Goal: Task Accomplishment & Management: Use online tool/utility

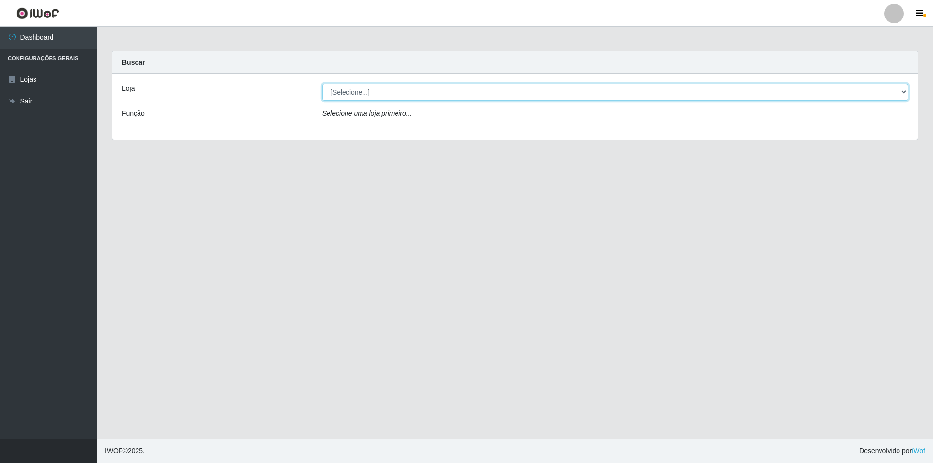
click at [901, 87] on select "[Selecione...] Atacado Vem - Loja 48 Jardim Limoeiro" at bounding box center [615, 92] width 586 height 17
select select "449"
click at [322, 84] on select "[Selecione...] Atacado Vem - Loja 48 Jardim Limoeiro" at bounding box center [615, 92] width 586 height 17
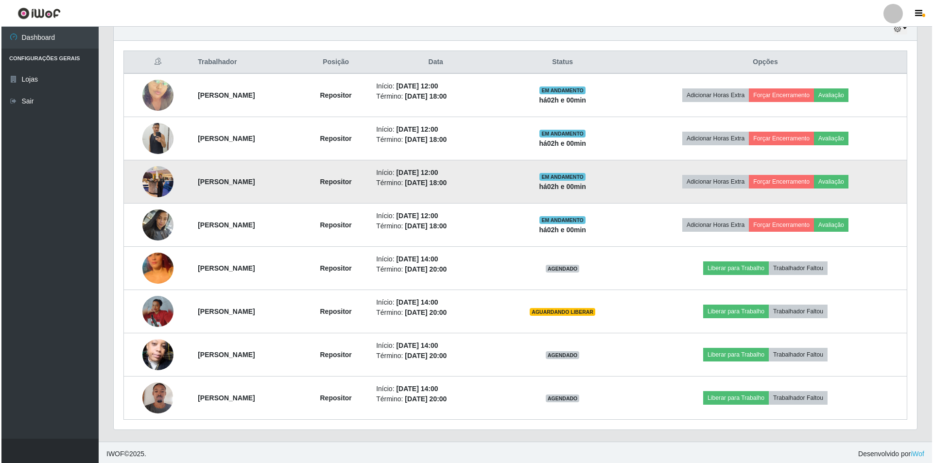
scroll to position [355, 0]
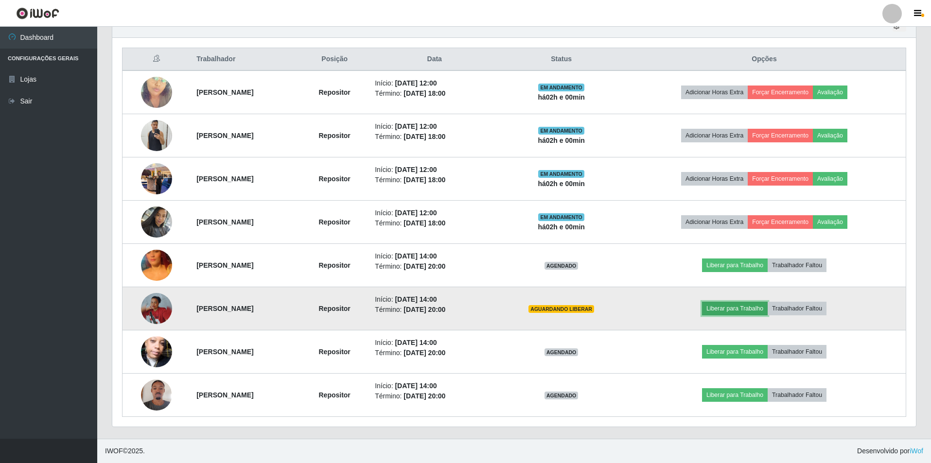
click at [758, 307] on button "Liberar para Trabalho" at bounding box center [735, 309] width 66 height 14
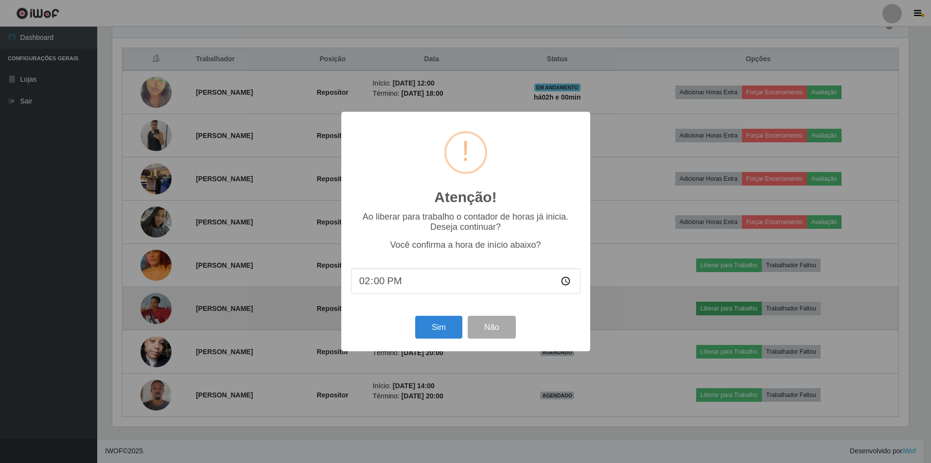
scroll to position [202, 799]
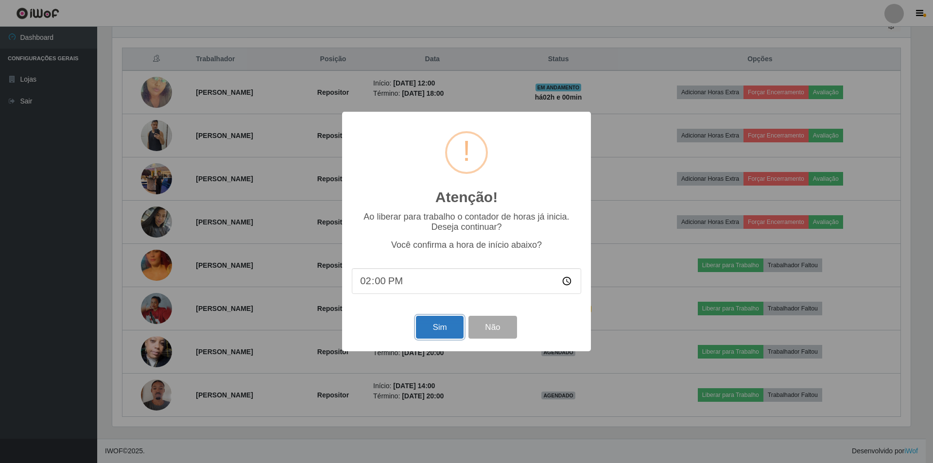
click at [439, 329] on button "Sim" at bounding box center [439, 327] width 47 height 23
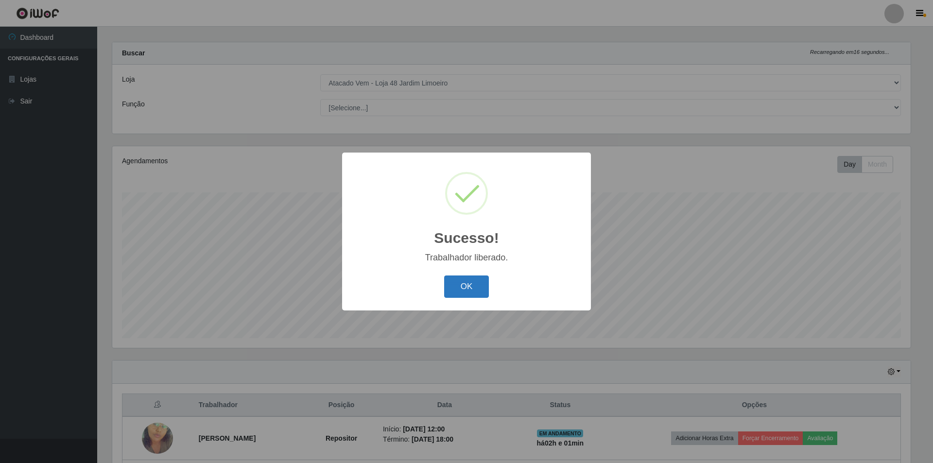
click at [461, 280] on button "OK" at bounding box center [466, 287] width 45 height 23
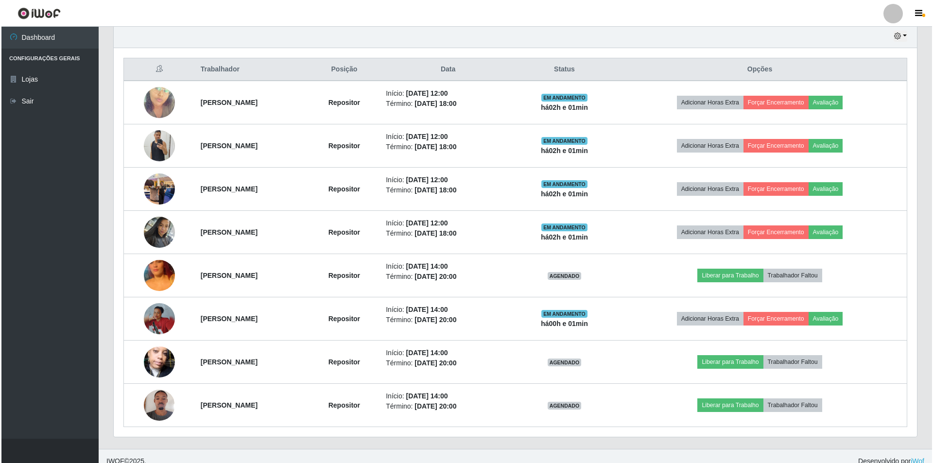
scroll to position [349, 0]
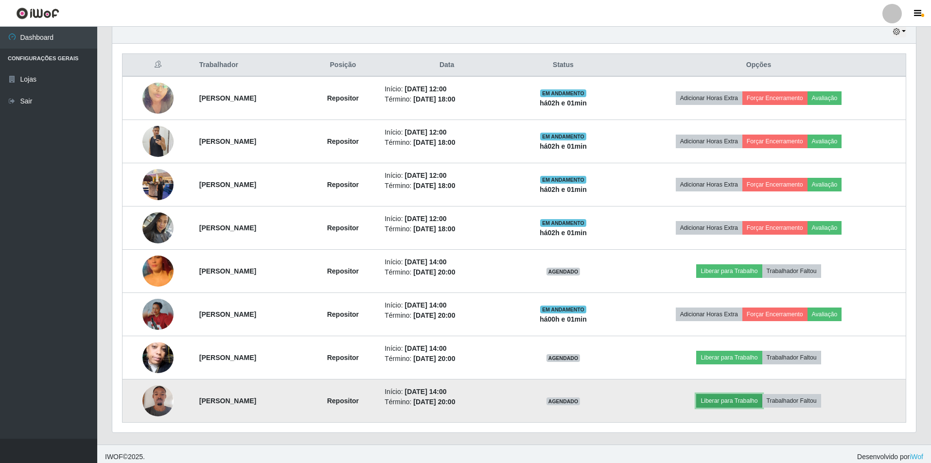
click at [748, 398] on button "Liberar para Trabalho" at bounding box center [729, 401] width 66 height 14
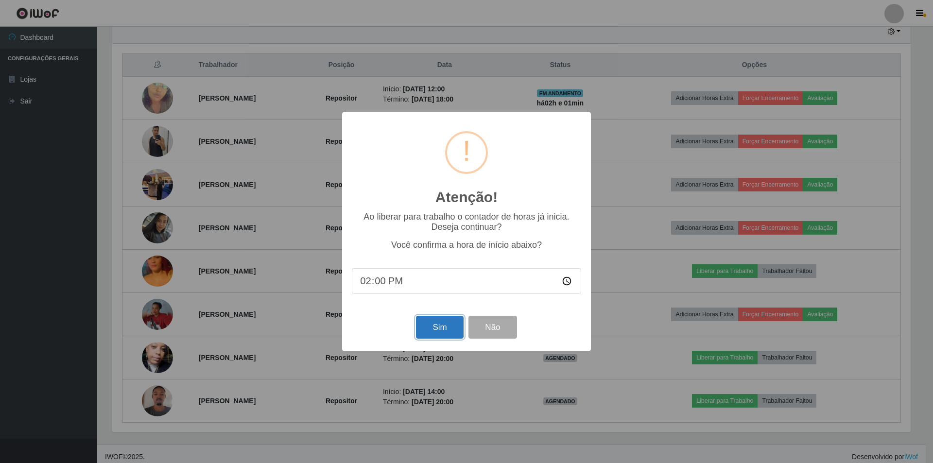
click at [445, 332] on button "Sim" at bounding box center [439, 327] width 47 height 23
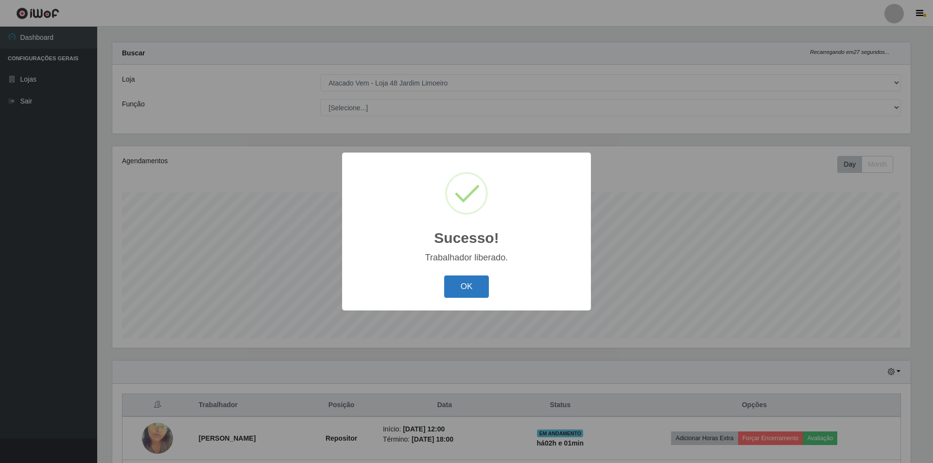
click at [465, 283] on button "OK" at bounding box center [466, 287] width 45 height 23
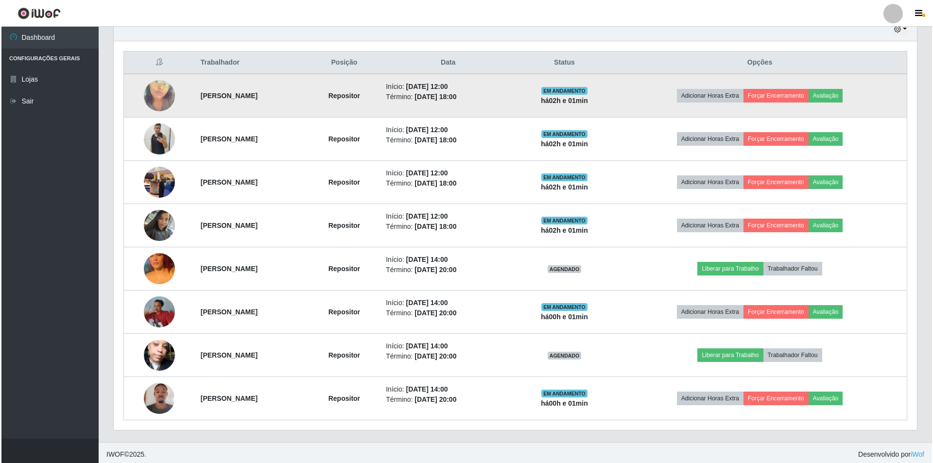
scroll to position [355, 0]
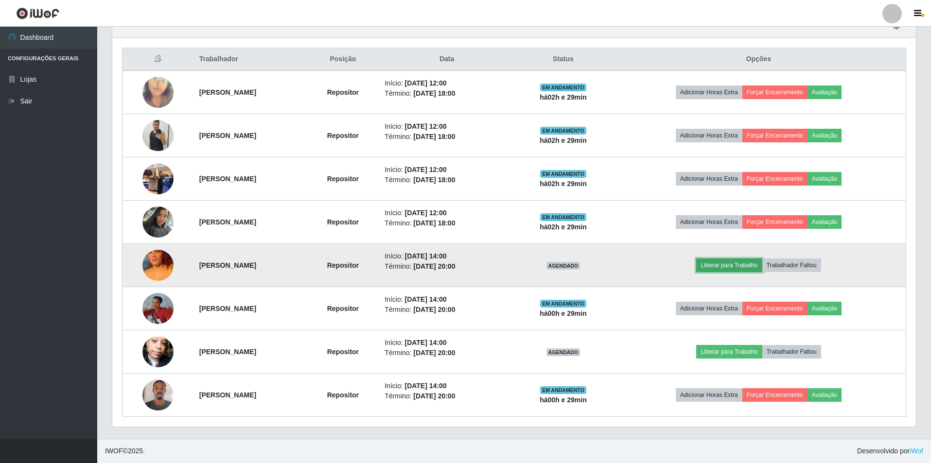
click at [739, 265] on button "Liberar para Trabalho" at bounding box center [729, 266] width 66 height 14
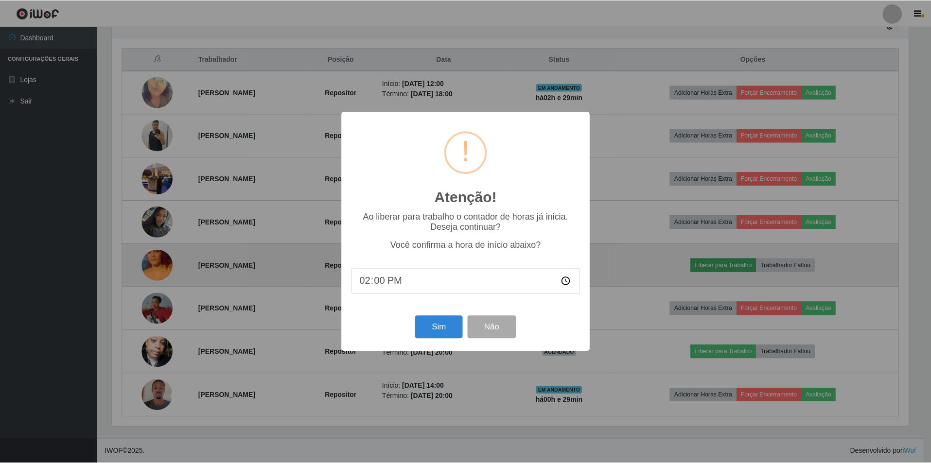
scroll to position [202, 799]
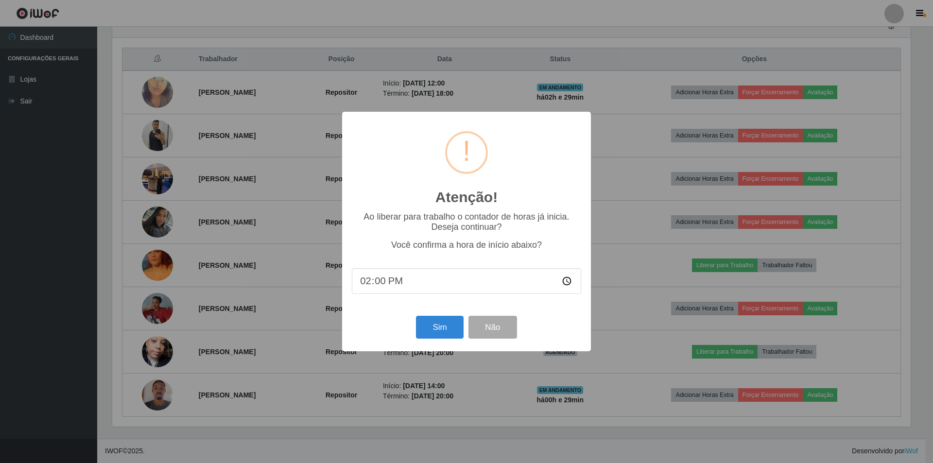
click at [379, 283] on input "14:00" at bounding box center [466, 281] width 229 height 26
type input "14:20"
click at [444, 326] on button "Sim" at bounding box center [439, 327] width 47 height 23
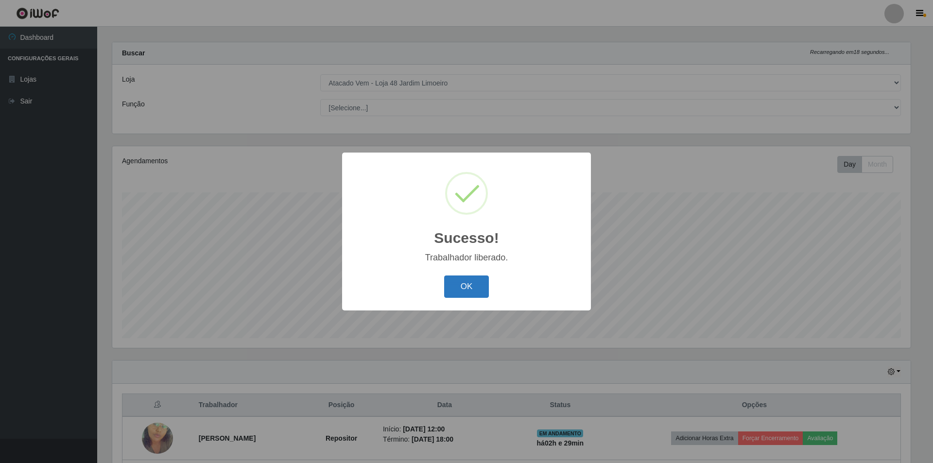
click at [467, 283] on button "OK" at bounding box center [466, 287] width 45 height 23
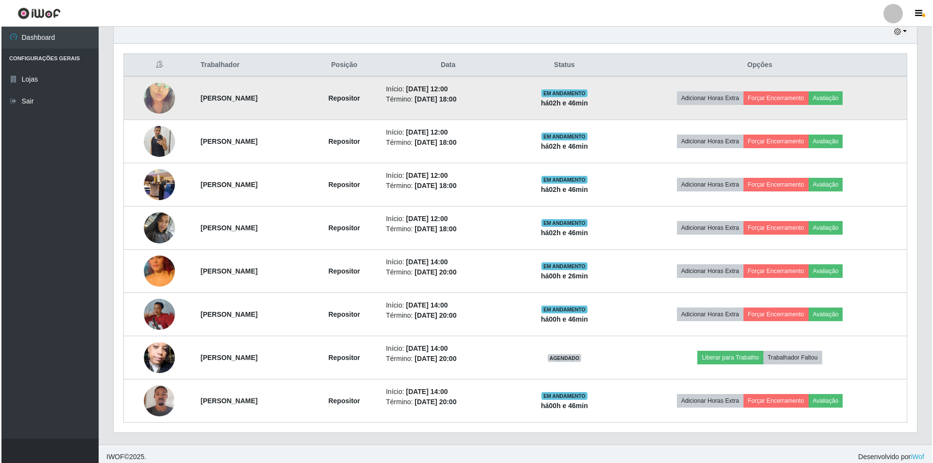
scroll to position [355, 0]
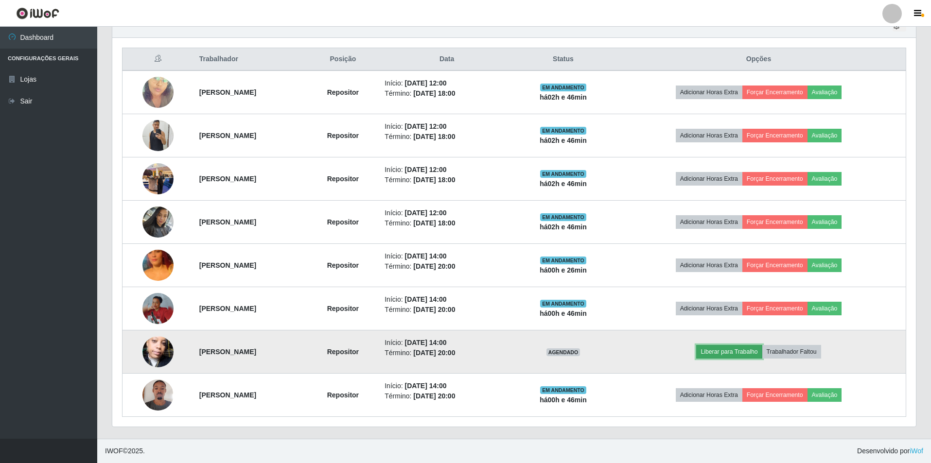
click at [747, 348] on button "Liberar para Trabalho" at bounding box center [729, 352] width 66 height 14
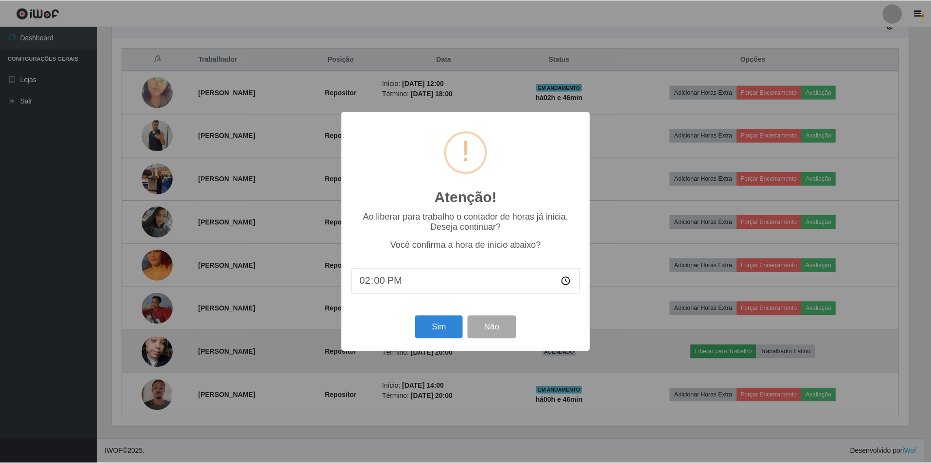
scroll to position [202, 799]
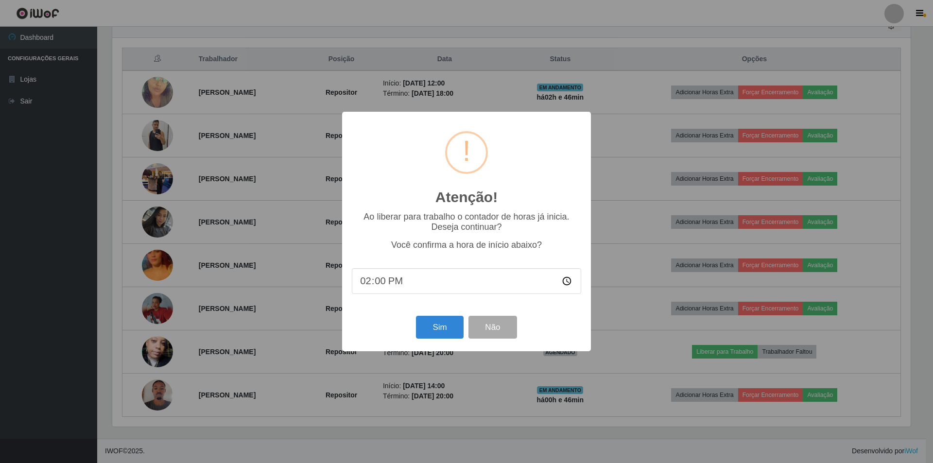
click at [374, 281] on input "14:00" at bounding box center [466, 281] width 229 height 26
type input "14:40"
click at [438, 324] on button "Sim" at bounding box center [439, 327] width 47 height 23
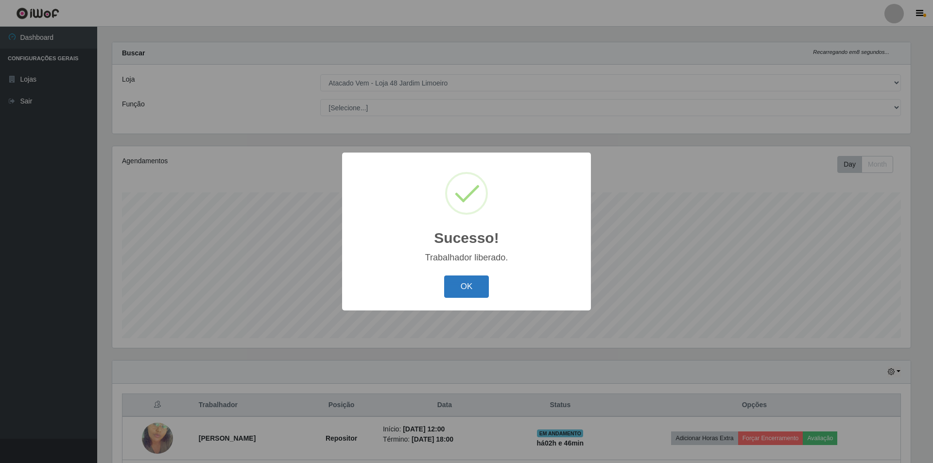
click at [455, 282] on button "OK" at bounding box center [466, 287] width 45 height 23
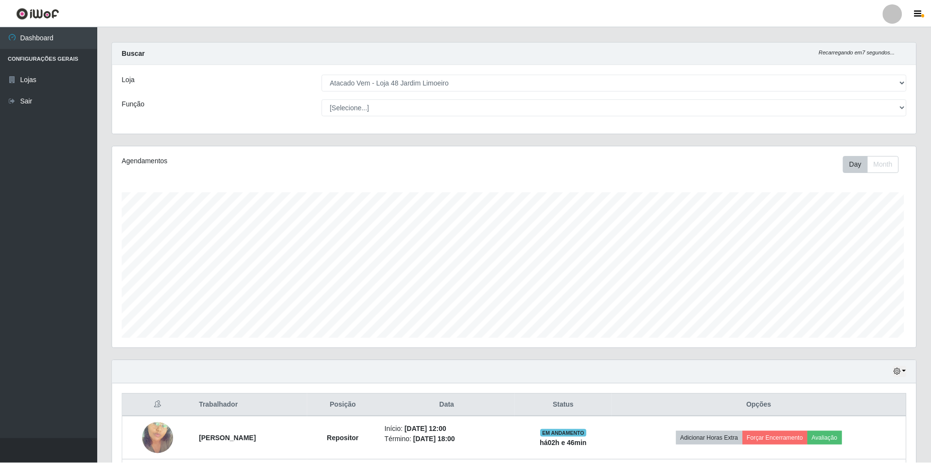
scroll to position [202, 803]
